Goal: Task Accomplishment & Management: Complete application form

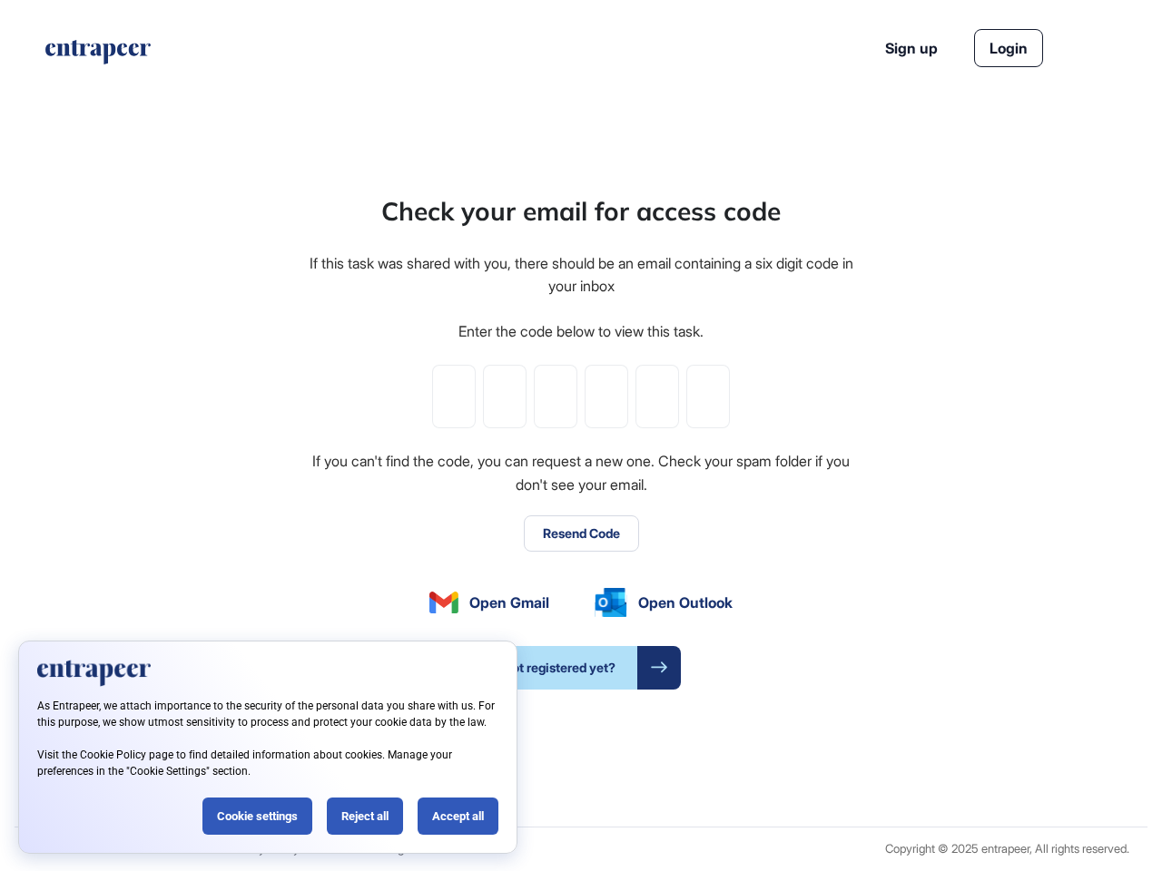
click at [581, 436] on div "Check your email for access code If this task was shared with you, there should…" at bounding box center [581, 440] width 548 height 497
click at [454, 397] on input "tel" at bounding box center [454, 397] width 44 height 64
click at [505, 397] on input "tel" at bounding box center [505, 397] width 44 height 64
click at [555, 397] on input "tel" at bounding box center [556, 397] width 44 height 64
click at [606, 397] on input "tel" at bounding box center [607, 397] width 44 height 64
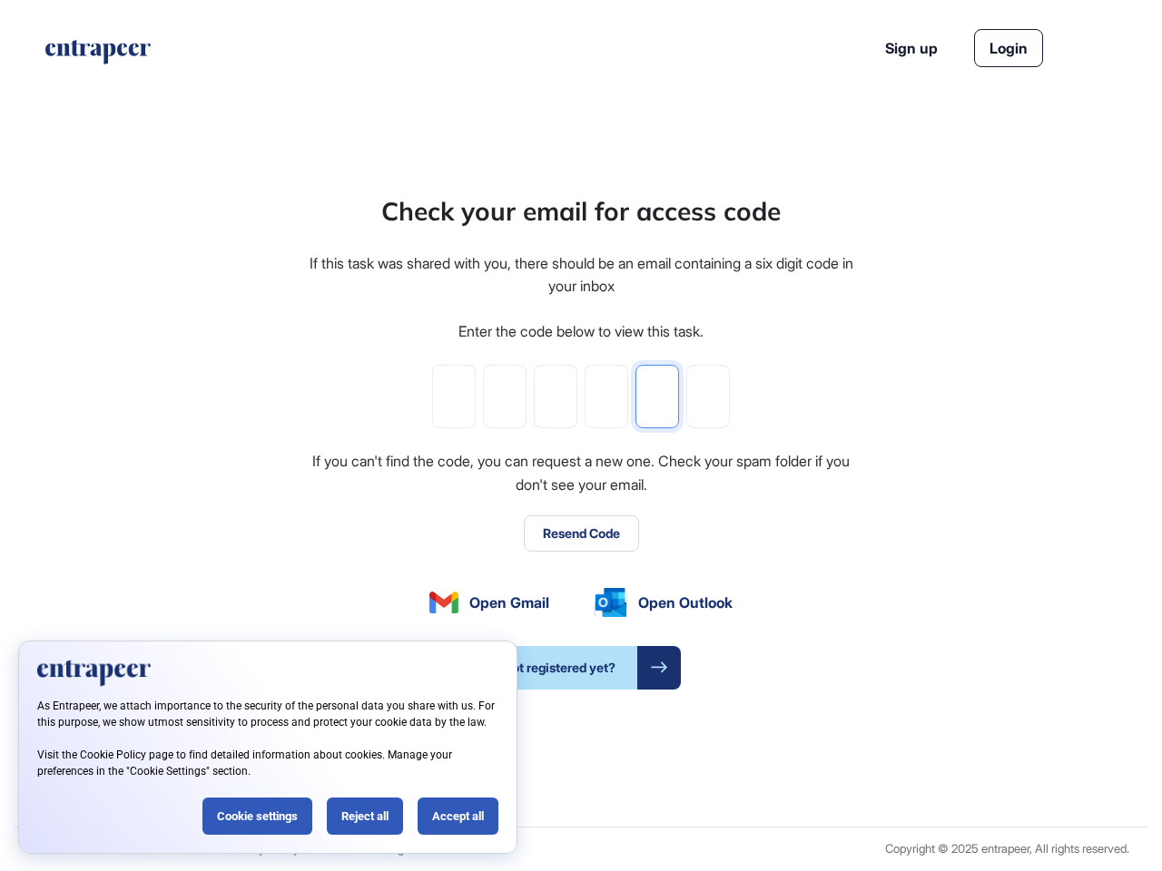
click at [657, 397] on input "tel" at bounding box center [657, 397] width 44 height 64
click at [708, 397] on input "tel" at bounding box center [708, 397] width 44 height 64
click at [581, 534] on button "Resend Code" at bounding box center [581, 534] width 115 height 36
